Goal: Navigation & Orientation: Understand site structure

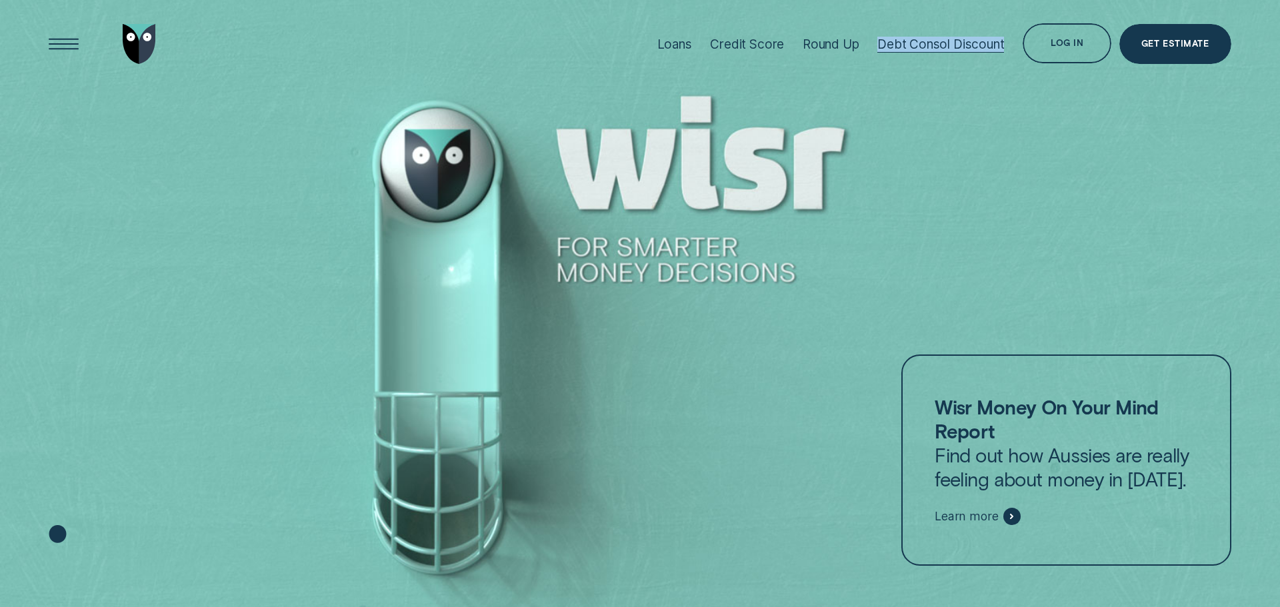
click at [949, 86] on div "Debt Consol Discount" at bounding box center [940, 44] width 127 height 89
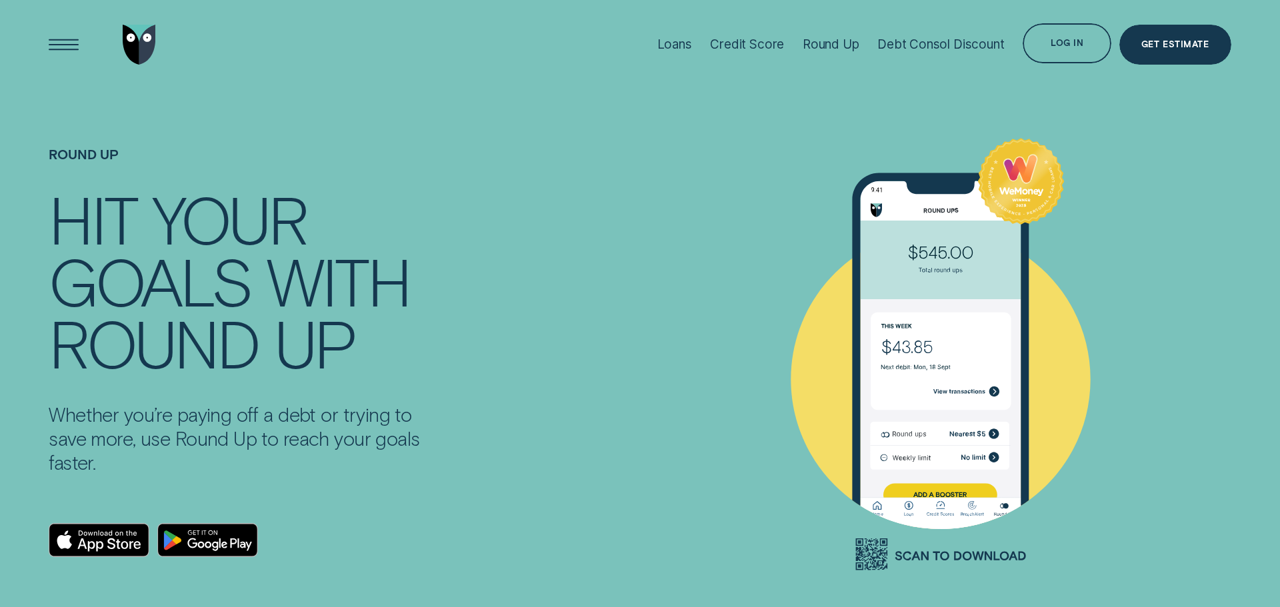
click at [458, 208] on div "Round Up HIT YOUR GOALS WITH ROUND UP Whether you’re paying off a debt or tryin…" at bounding box center [297, 378] width 513 height 578
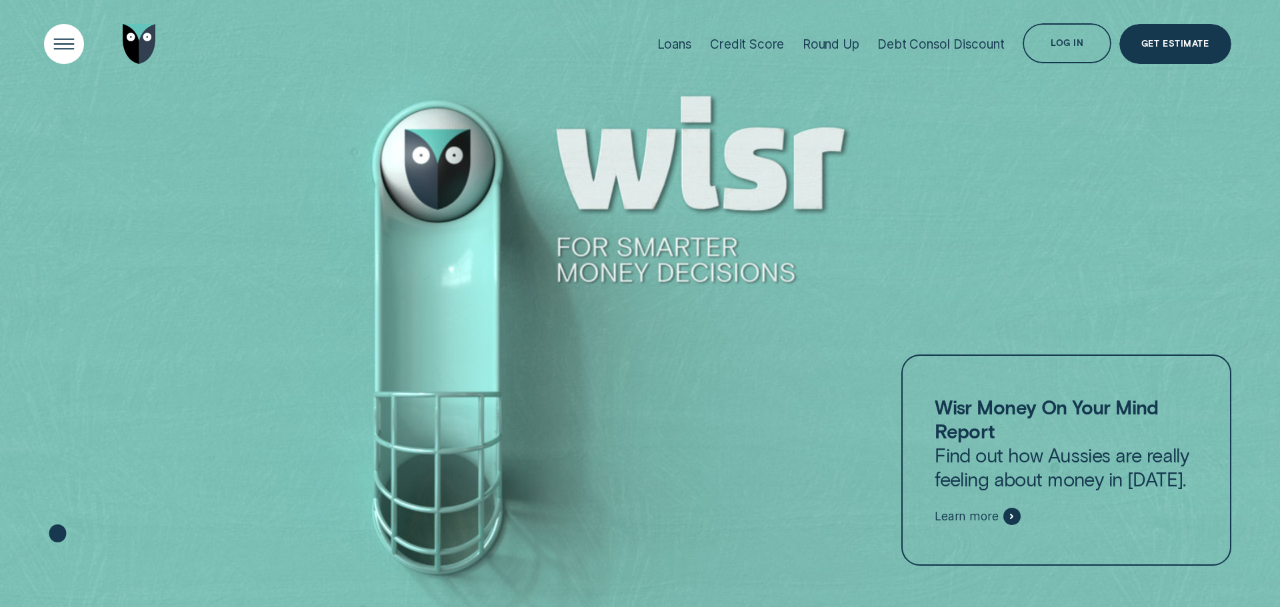
click at [70, 35] on div "Open Menu" at bounding box center [63, 44] width 57 height 57
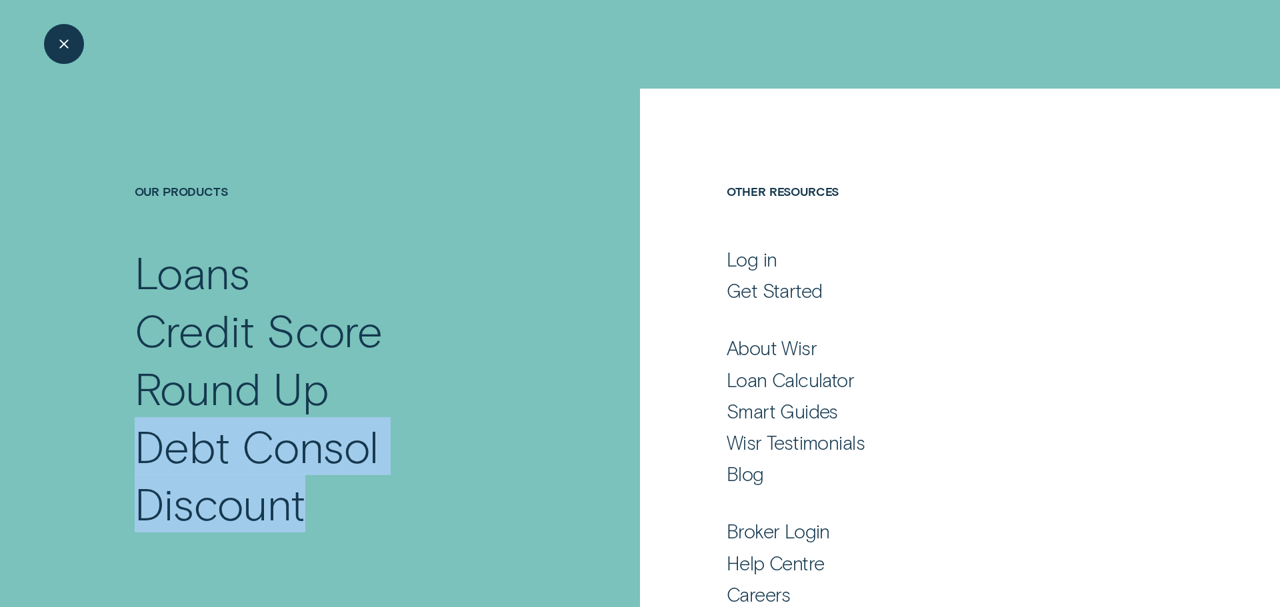
click at [61, 433] on div "Our Products Loans Credit Score Round Up Debt Consol Discount" at bounding box center [340, 358] width 599 height 349
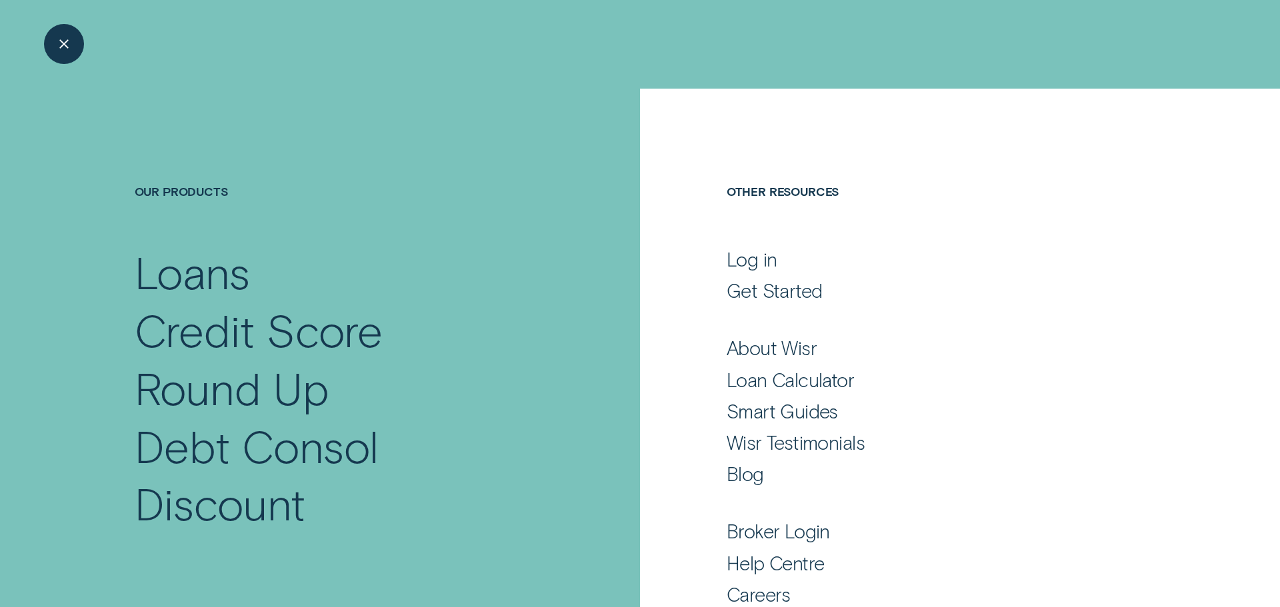
click at [492, 170] on div "Our Products Loans Credit Score Round Up Debt Consol Discount" at bounding box center [320, 322] width 640 height 466
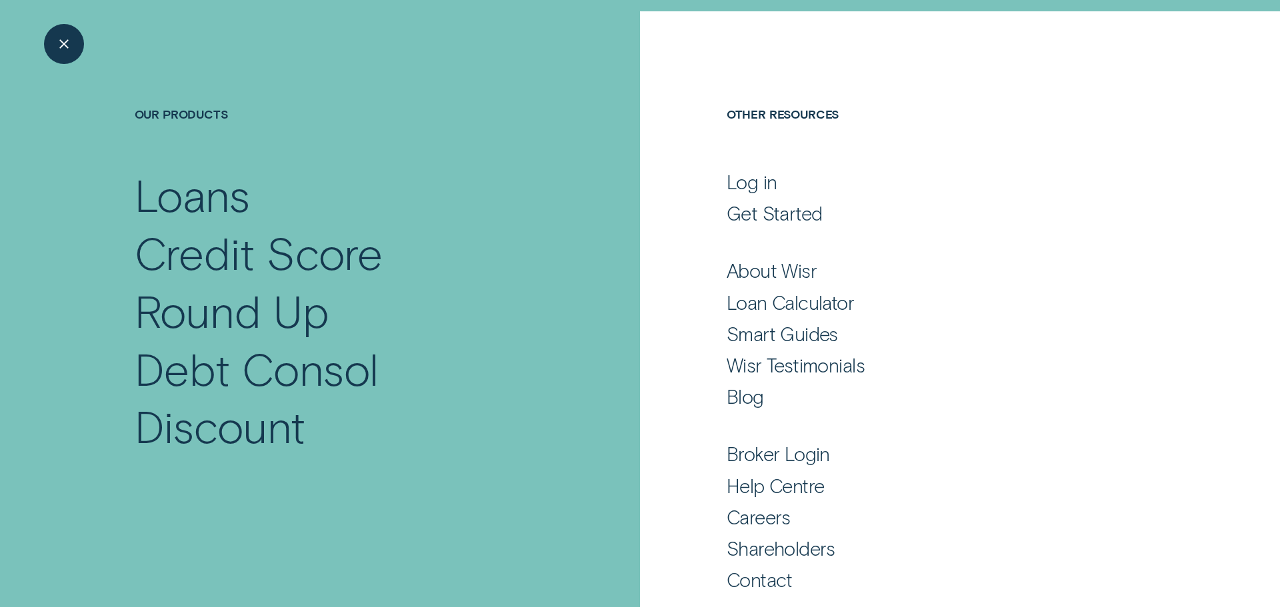
scroll to position [88, 0]
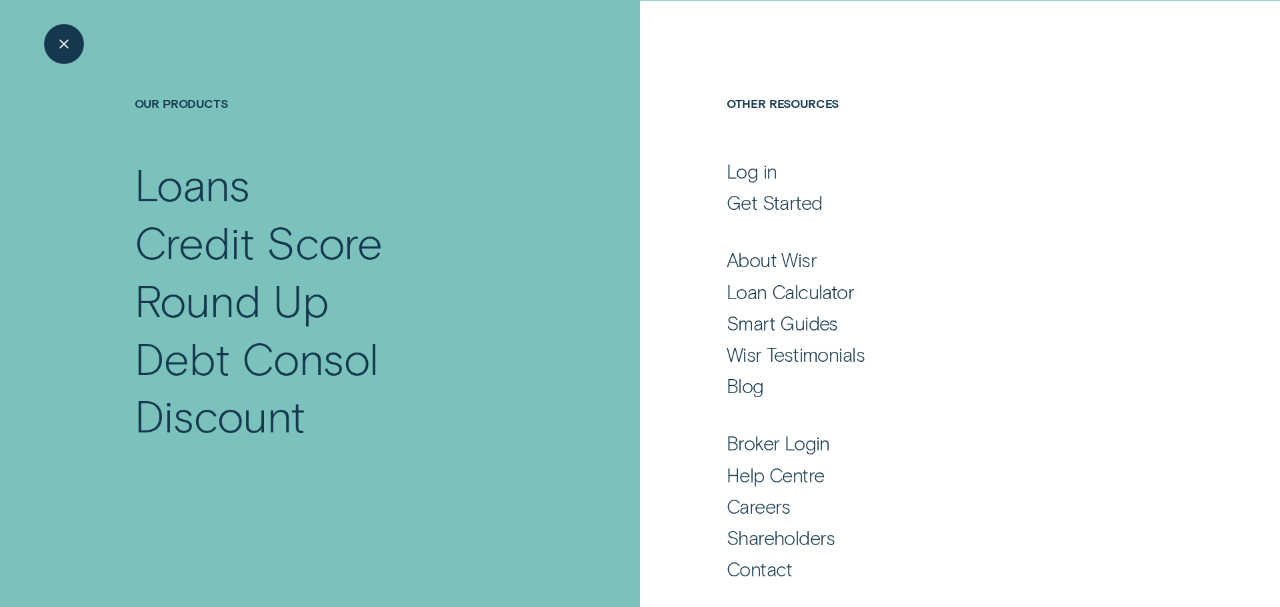
click at [67, 47] on div "Close Menu" at bounding box center [63, 44] width 57 height 57
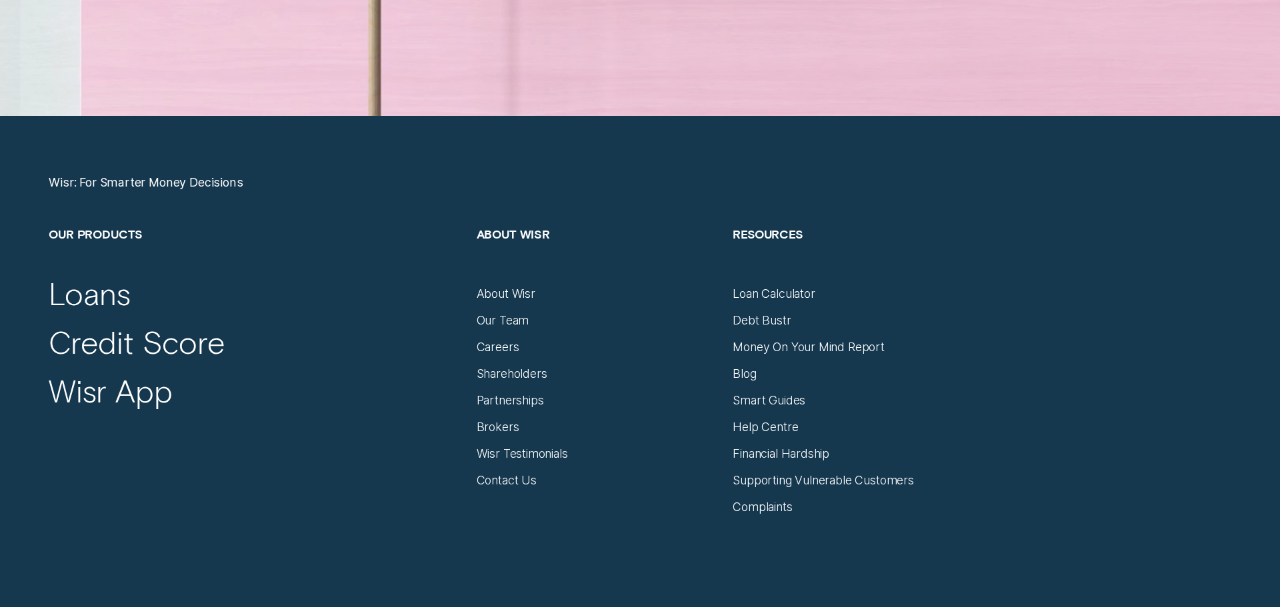
scroll to position [5617, 0]
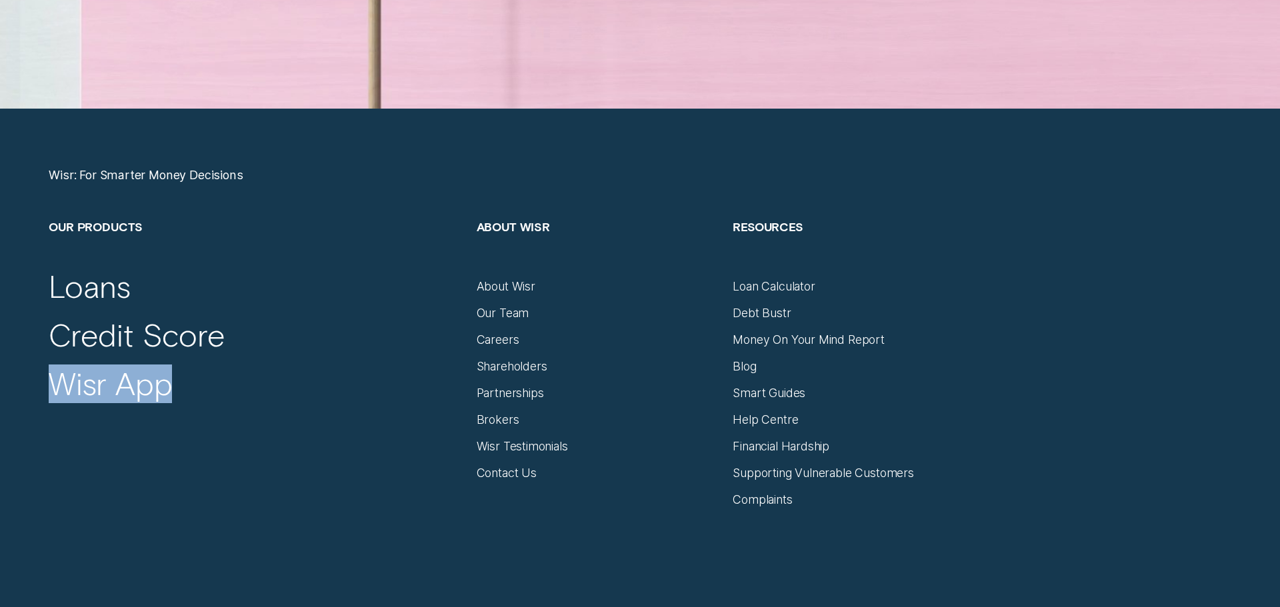
click at [325, 235] on h2 "Our Products" at bounding box center [255, 249] width 413 height 60
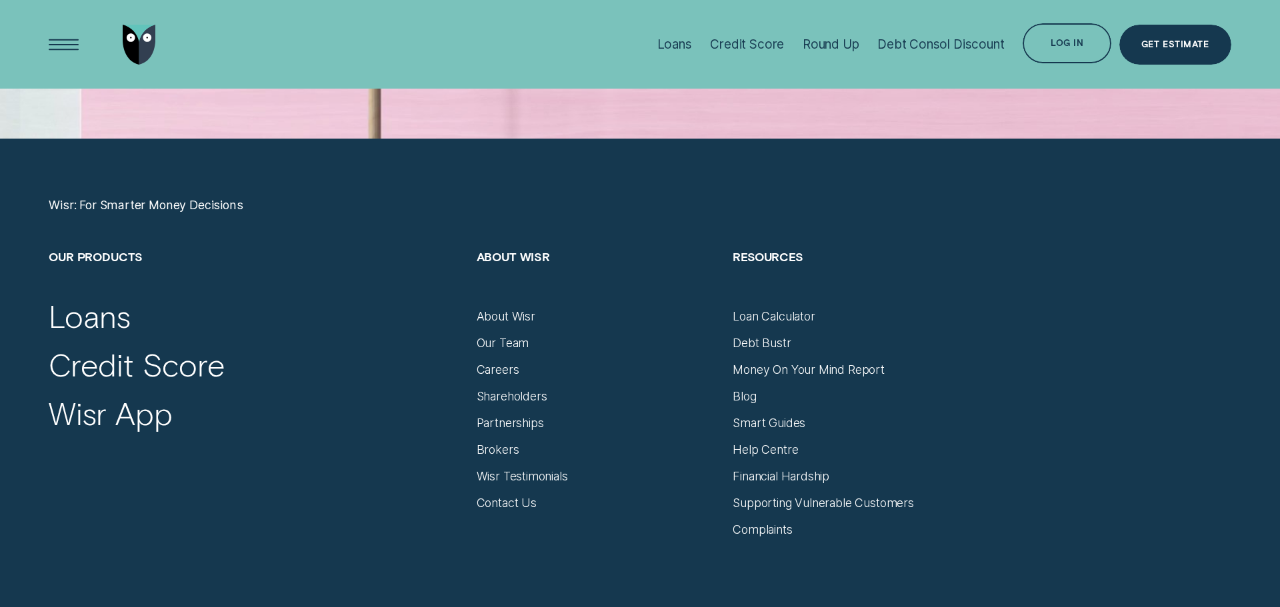
scroll to position [5582, 0]
